Goal: Obtain resource: Obtain resource

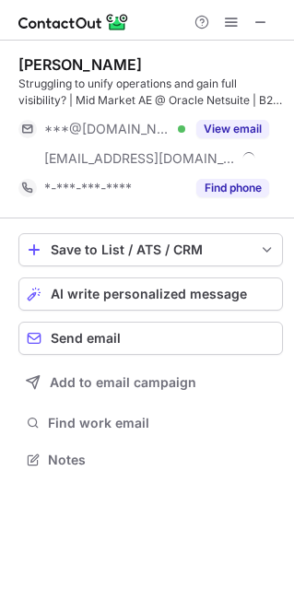
scroll to position [446, 294]
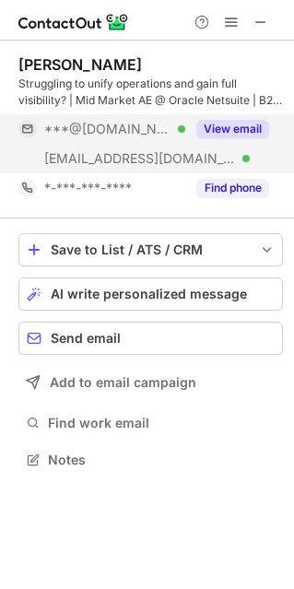
click at [228, 131] on button "View email" at bounding box center [232, 129] width 73 height 18
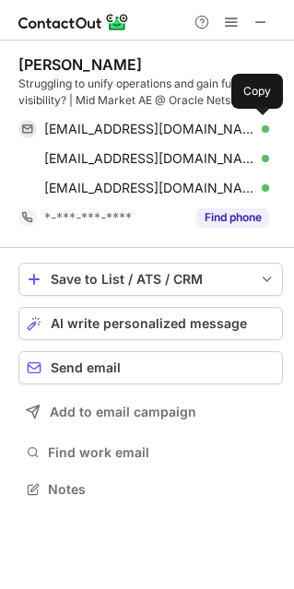
scroll to position [475, 294]
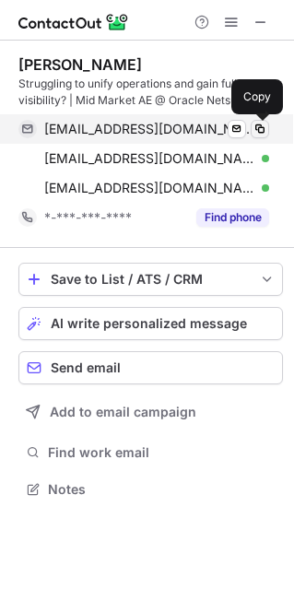
click at [262, 130] on span at bounding box center [259, 129] width 15 height 15
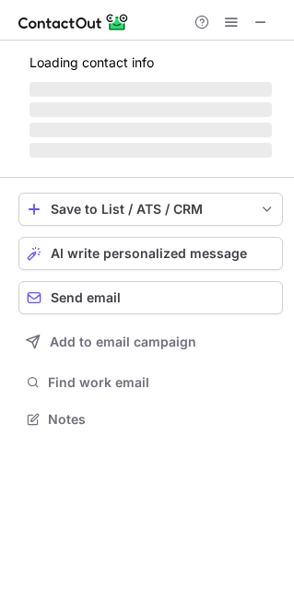
scroll to position [429, 294]
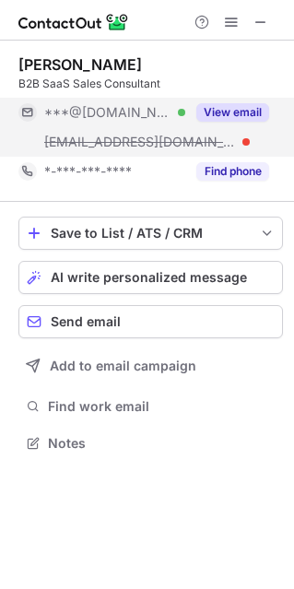
click at [217, 112] on button "View email" at bounding box center [232, 112] width 73 height 18
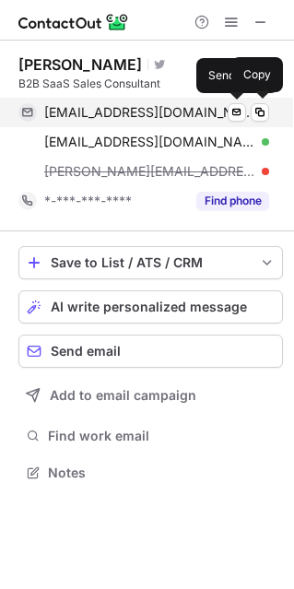
scroll to position [459, 294]
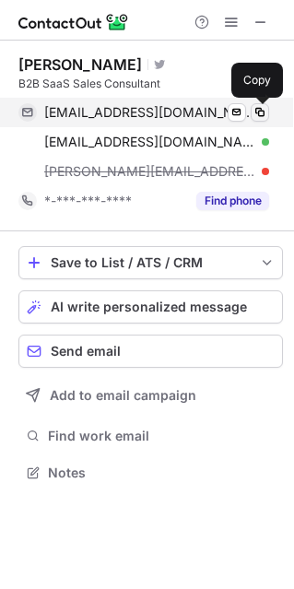
click at [254, 109] on span at bounding box center [259, 112] width 15 height 15
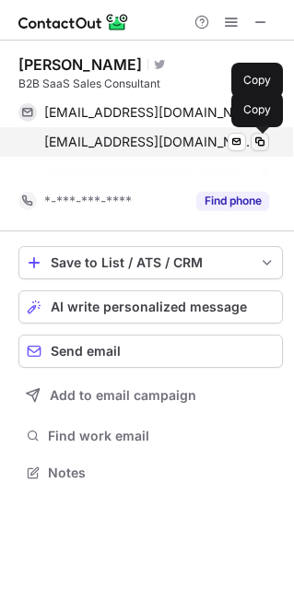
scroll to position [429, 294]
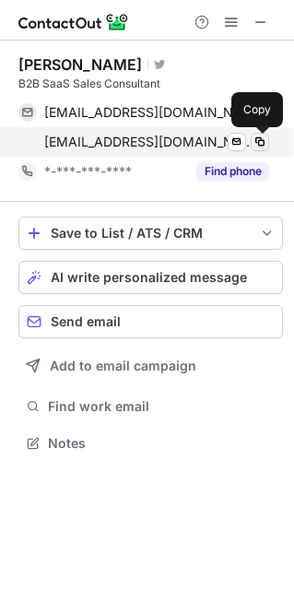
click at [253, 142] on span at bounding box center [259, 141] width 15 height 15
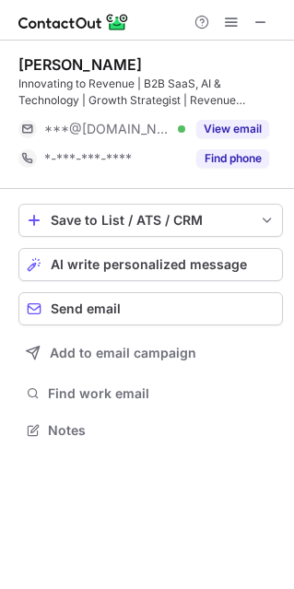
scroll to position [416, 294]
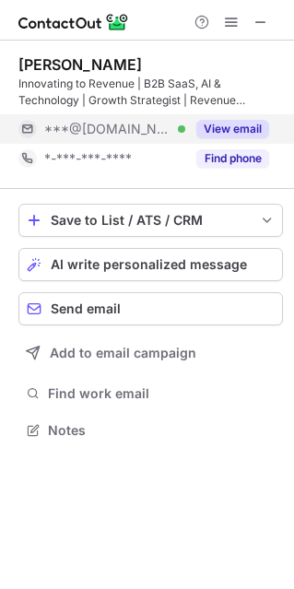
click at [226, 123] on button "View email" at bounding box center [232, 129] width 73 height 18
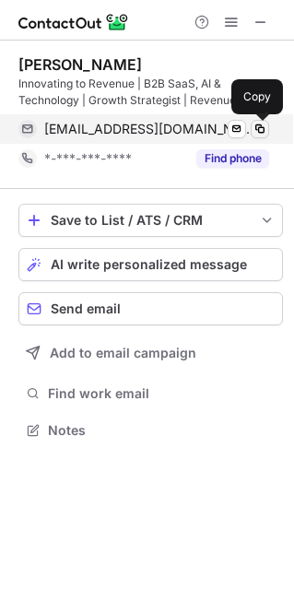
click at [255, 128] on span at bounding box center [259, 129] width 15 height 15
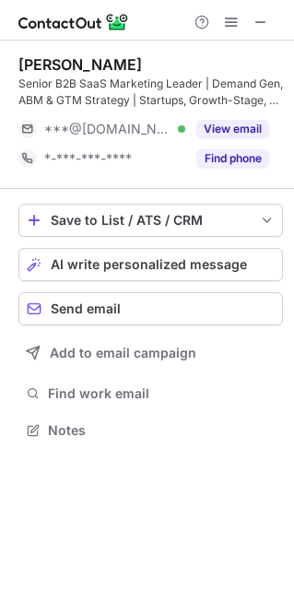
scroll to position [416, 294]
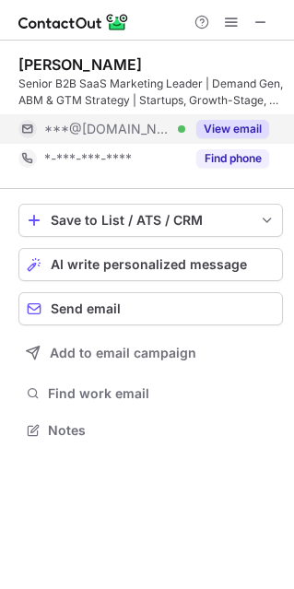
click at [233, 122] on button "View email" at bounding box center [232, 129] width 73 height 18
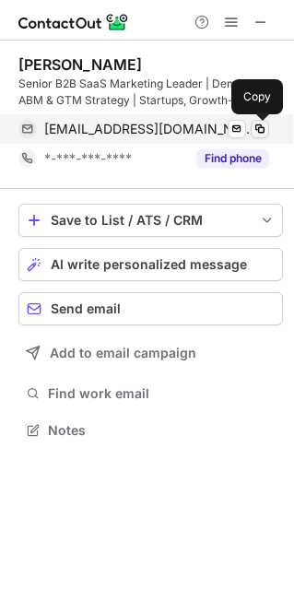
click at [259, 132] on span at bounding box center [259, 129] width 15 height 15
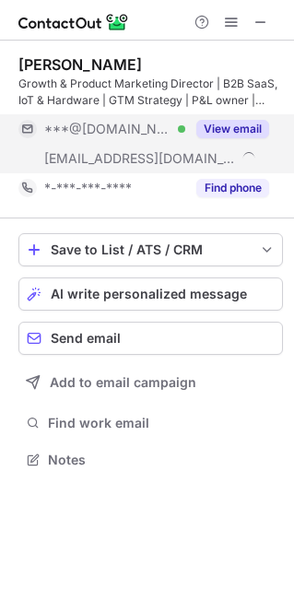
scroll to position [446, 294]
click at [231, 129] on button "View email" at bounding box center [232, 129] width 73 height 18
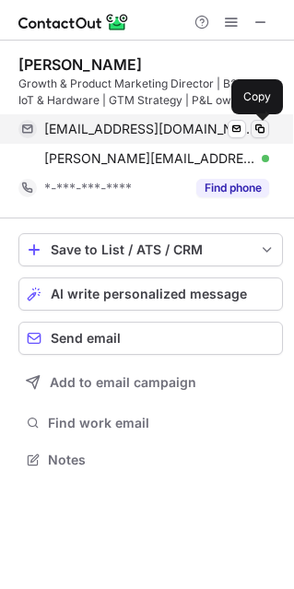
click at [259, 128] on span at bounding box center [259, 129] width 15 height 15
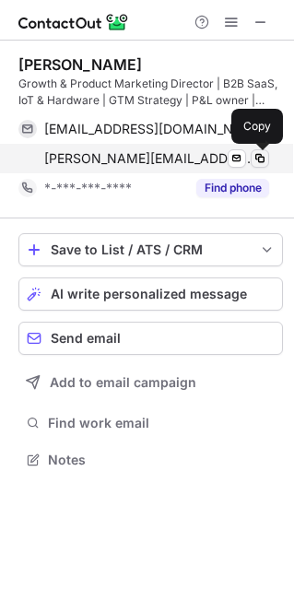
click at [258, 157] on span at bounding box center [259, 158] width 15 height 15
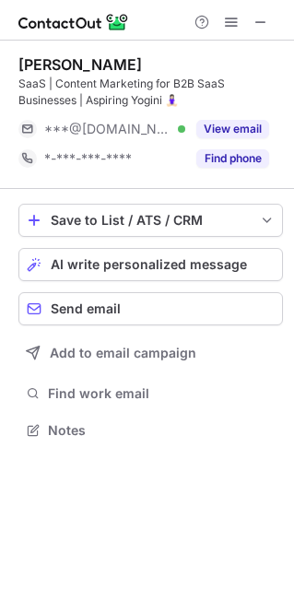
scroll to position [416, 294]
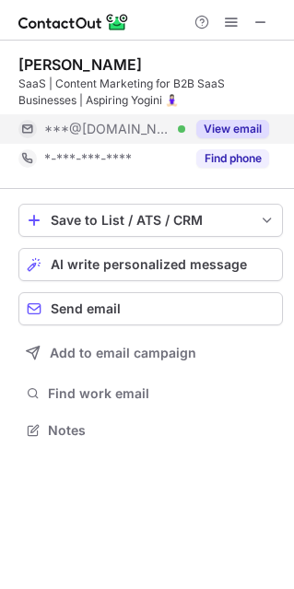
click at [211, 136] on button "View email" at bounding box center [232, 129] width 73 height 18
